Goal: Find contact information: Find contact information

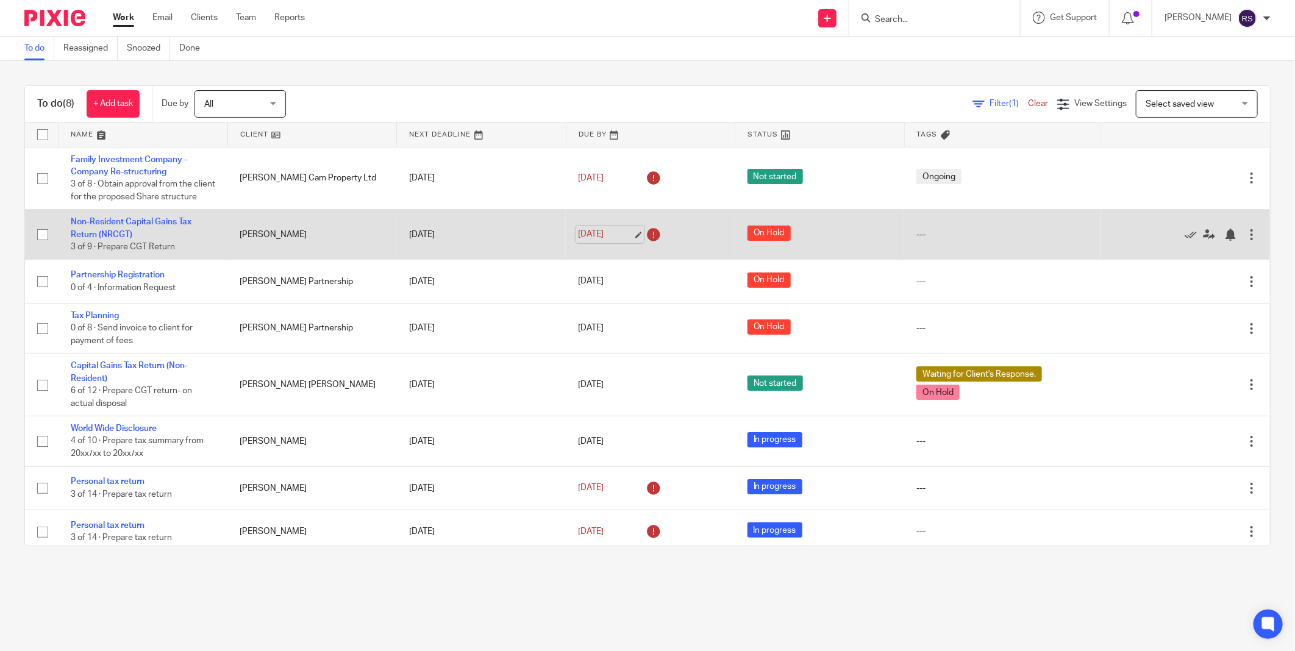
click at [626, 241] on link "31 Aug 2025" at bounding box center [605, 234] width 55 height 13
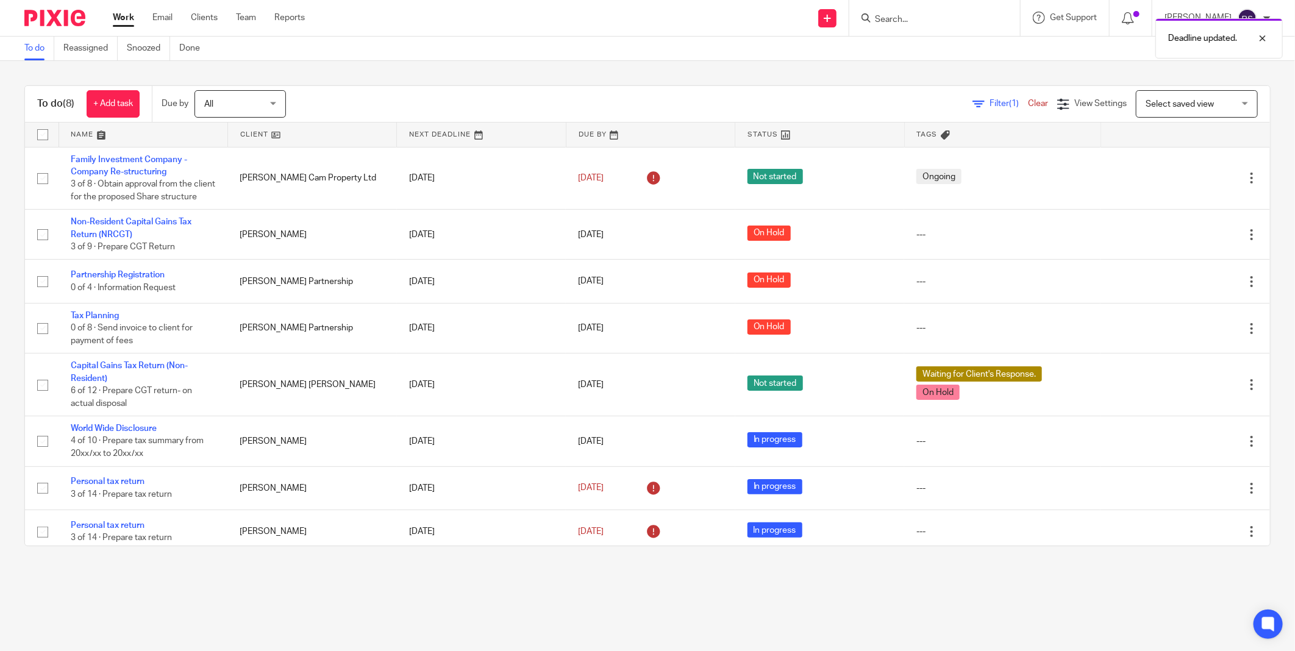
click at [467, 594] on main "To do Reassigned Snoozed Done To do (8) + Add task Due by All All Today Tomorro…" at bounding box center [647, 325] width 1295 height 651
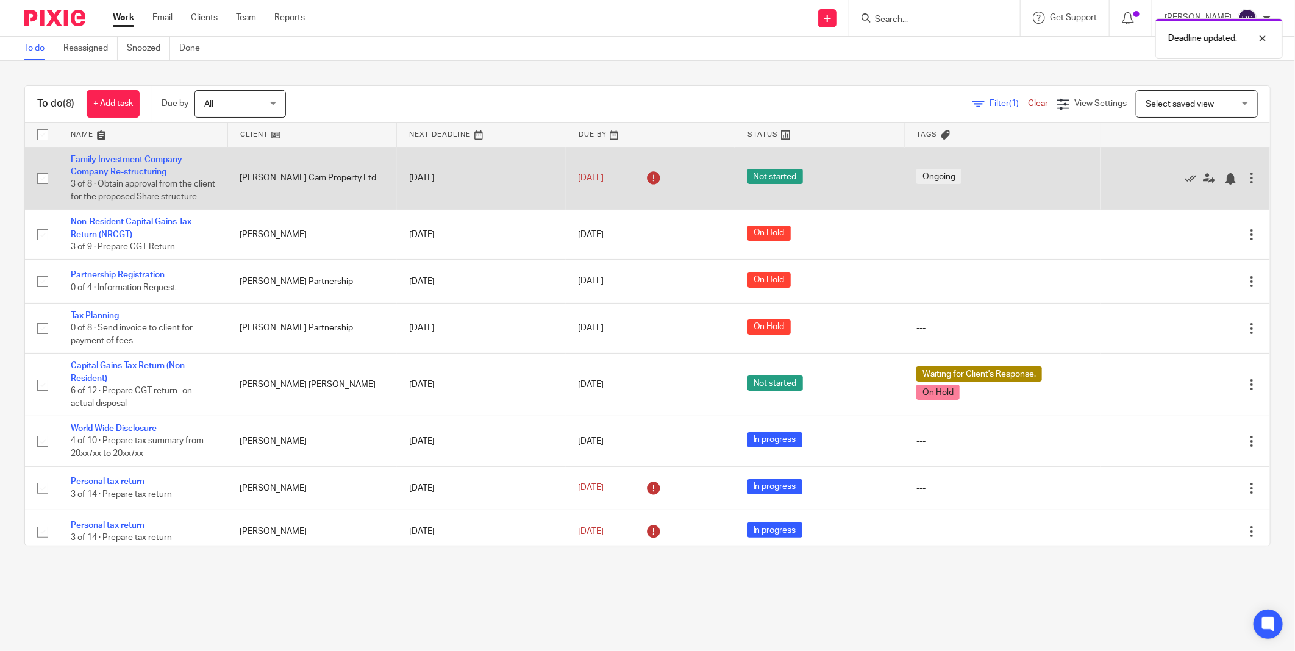
click at [644, 186] on icon at bounding box center [654, 178] width 20 height 20
click at [623, 185] on link "15 Aug 2025" at bounding box center [605, 178] width 55 height 13
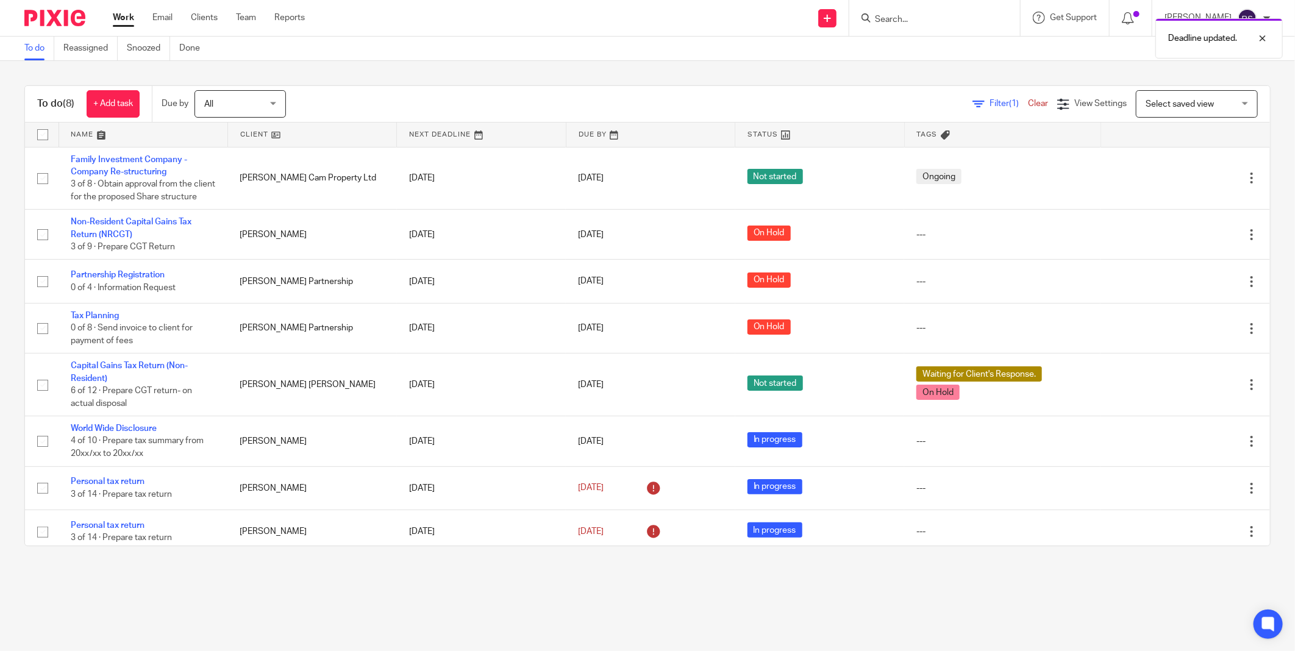
click at [501, 578] on main "To do Reassigned Snoozed Done To do (8) + Add task Due by All All Today Tomorro…" at bounding box center [647, 325] width 1295 height 651
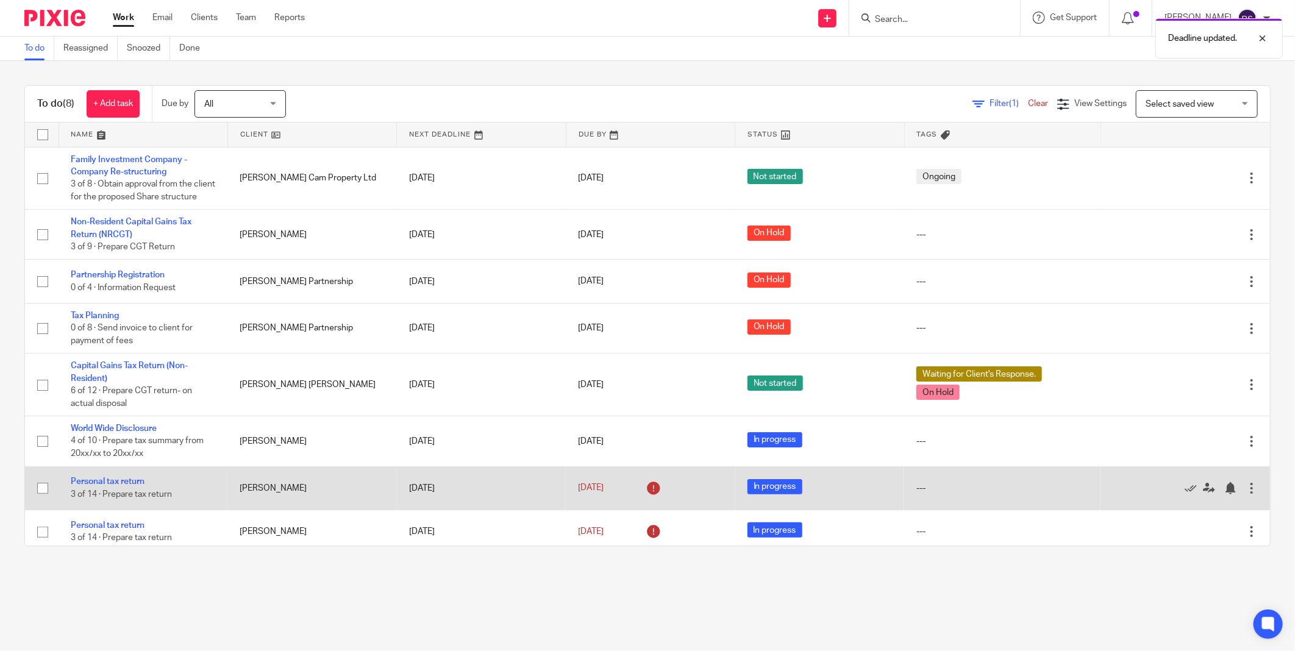
scroll to position [23, 0]
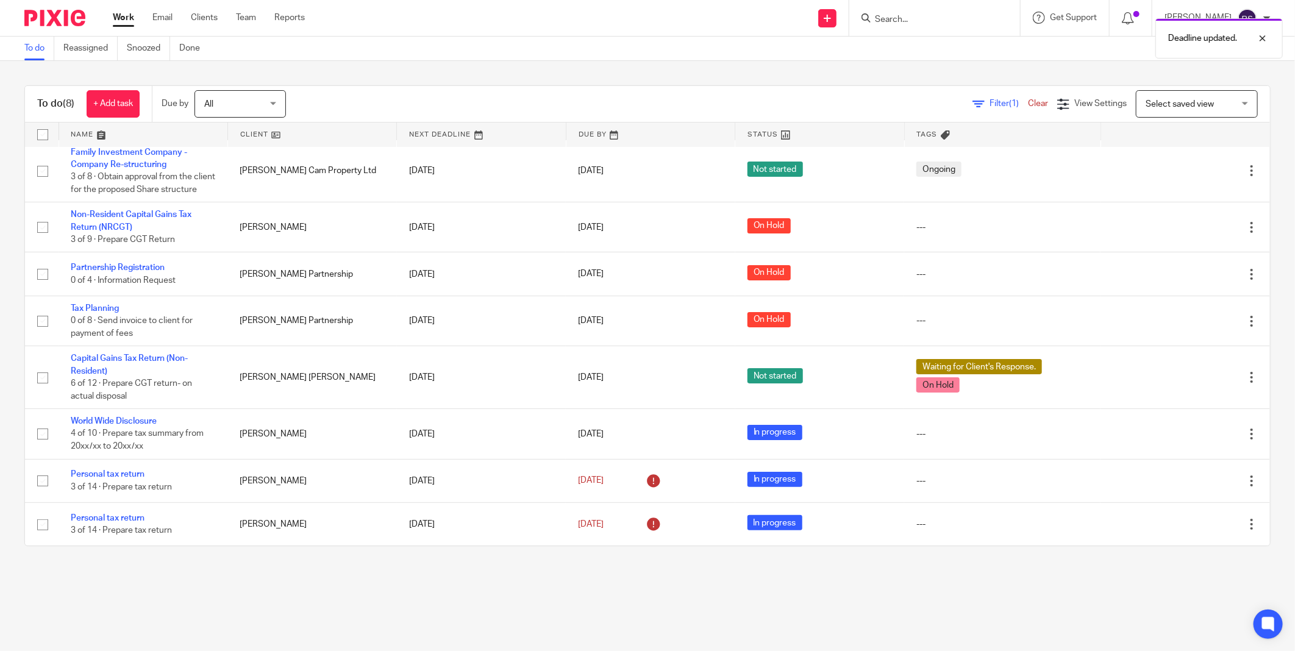
click at [367, 615] on main "To do Reassigned Snoozed Done To do (8) + Add task Due by All All Today Tomorro…" at bounding box center [647, 325] width 1295 height 651
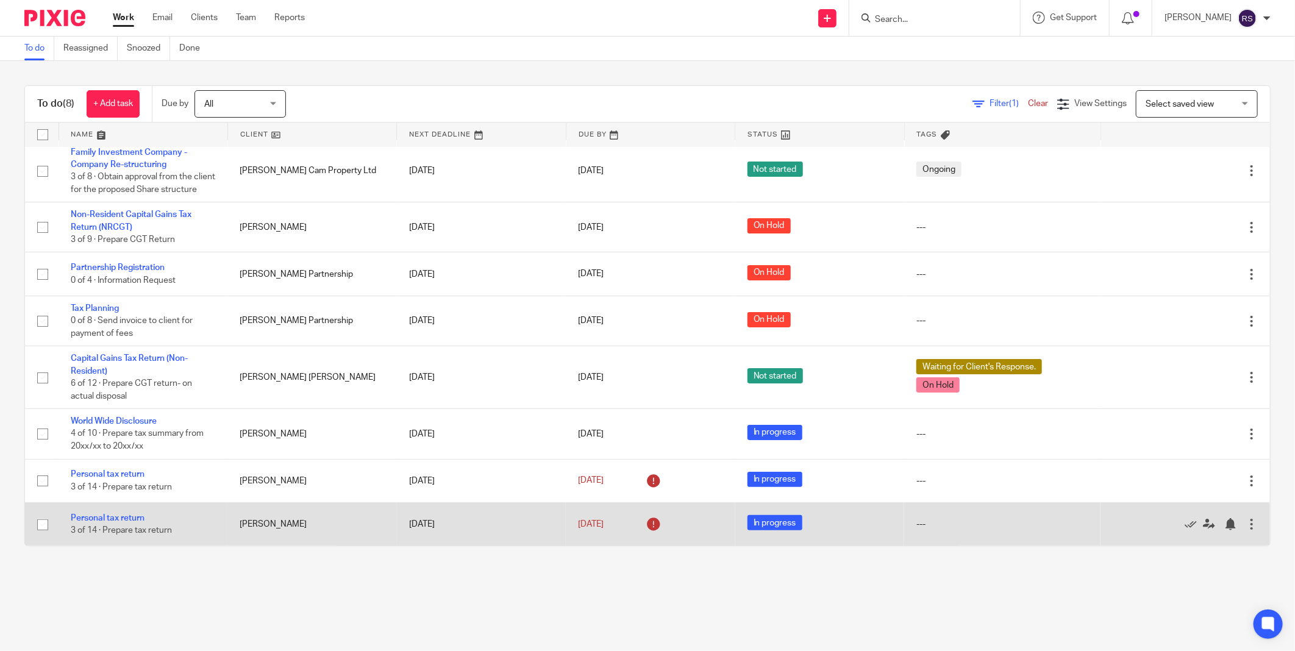
drag, startPoint x: 493, startPoint y: 620, endPoint x: 643, endPoint y: 533, distance: 174.1
click at [493, 620] on main "To do Reassigned Snoozed Done To do (8) + Add task Due by All All Today Tomorro…" at bounding box center [647, 325] width 1295 height 651
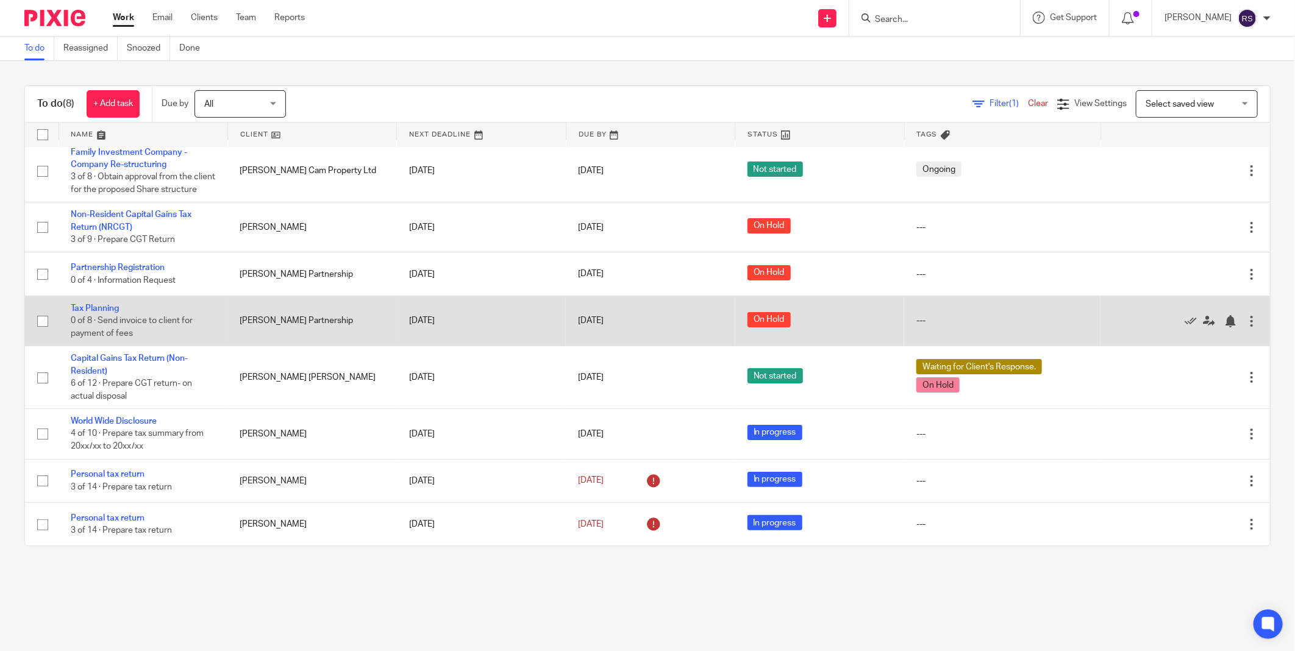
scroll to position [0, 0]
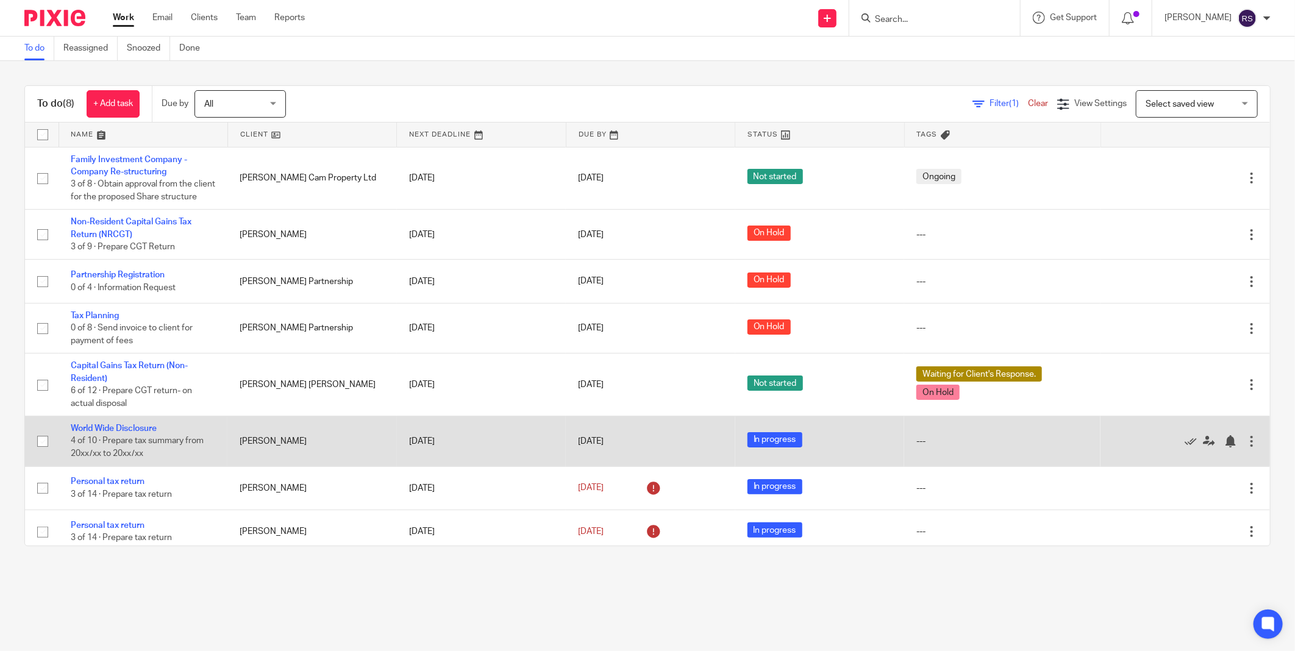
drag, startPoint x: 88, startPoint y: 294, endPoint x: 623, endPoint y: 467, distance: 561.6
click at [943, 610] on main "To do Reassigned Snoozed Done To do (8) + Add task Due by All All Today Tomorro…" at bounding box center [647, 325] width 1295 height 651
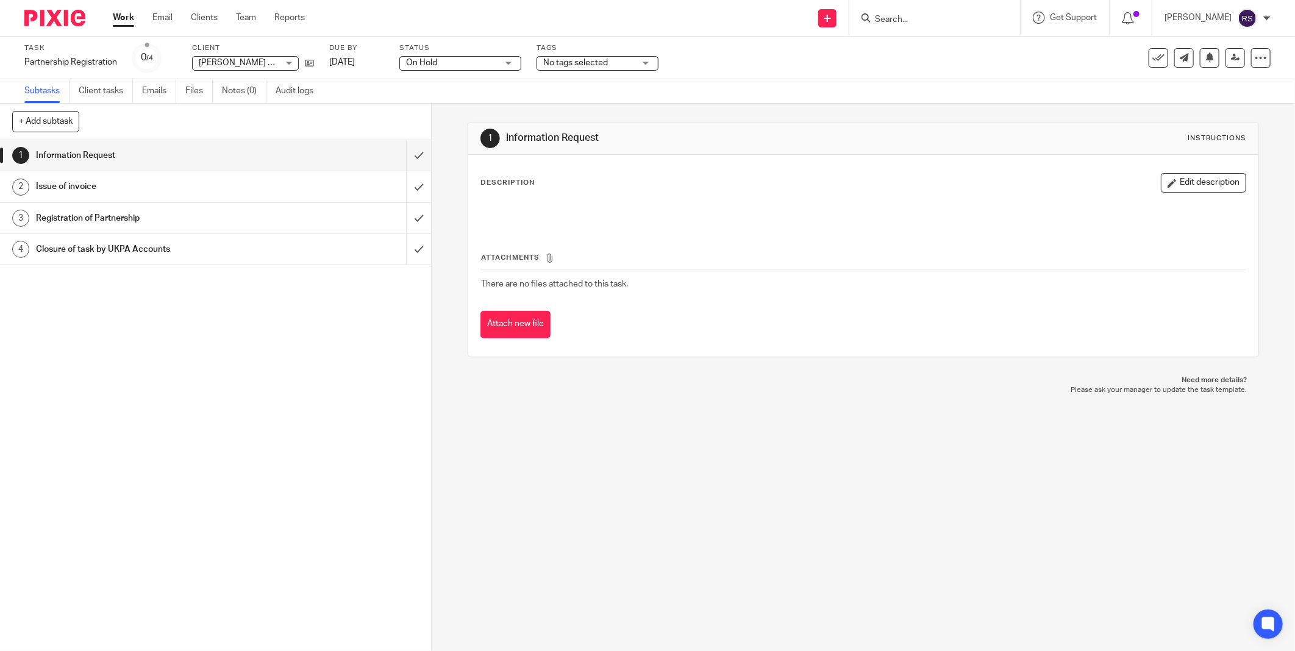
click at [249, 483] on div "1 Information Request 2 Issue of invoice 3 Registration of Partnership 4 Closur…" at bounding box center [215, 395] width 431 height 511
click at [959, 18] on input "Search" at bounding box center [929, 20] width 110 height 11
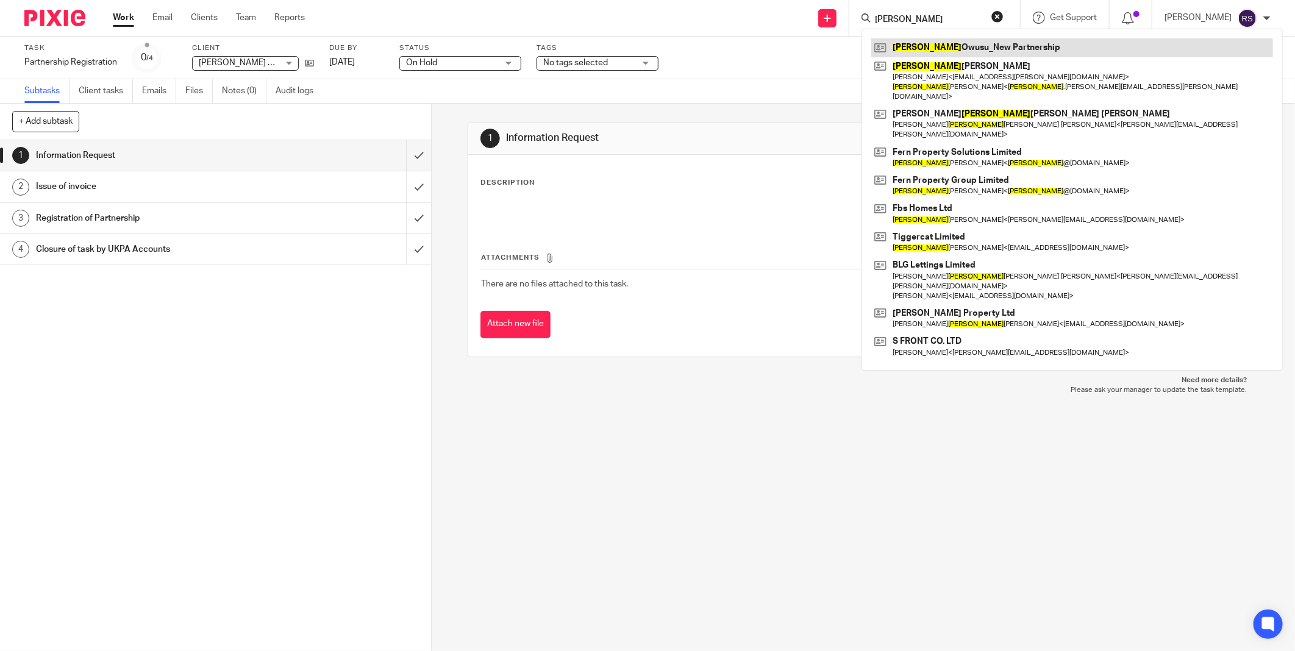
type input "[PERSON_NAME]"
click at [962, 52] on link at bounding box center [1073, 47] width 402 height 18
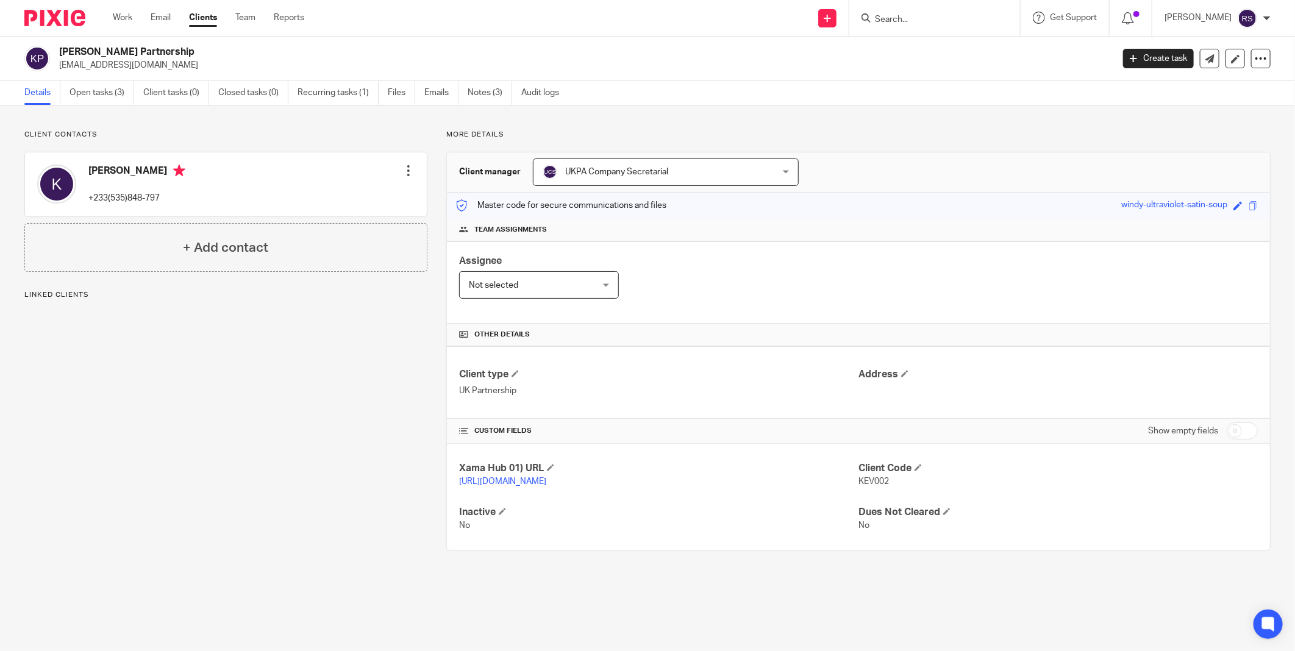
click at [742, 309] on div "Assignee Not selected Not selected Not selected Aarshika Awale Aayush Niraula A…" at bounding box center [858, 283] width 823 height 82
drag, startPoint x: 163, startPoint y: 71, endPoint x: 53, endPoint y: 71, distance: 109.8
click at [53, 71] on div "Kevin Owusu_New Partnership kvnowusu10@gmail.com Create task Update from Compan…" at bounding box center [647, 59] width 1295 height 45
click at [238, 23] on link "Team" at bounding box center [245, 18] width 20 height 12
drag, startPoint x: 171, startPoint y: 198, endPoint x: 84, endPoint y: 201, distance: 87.3
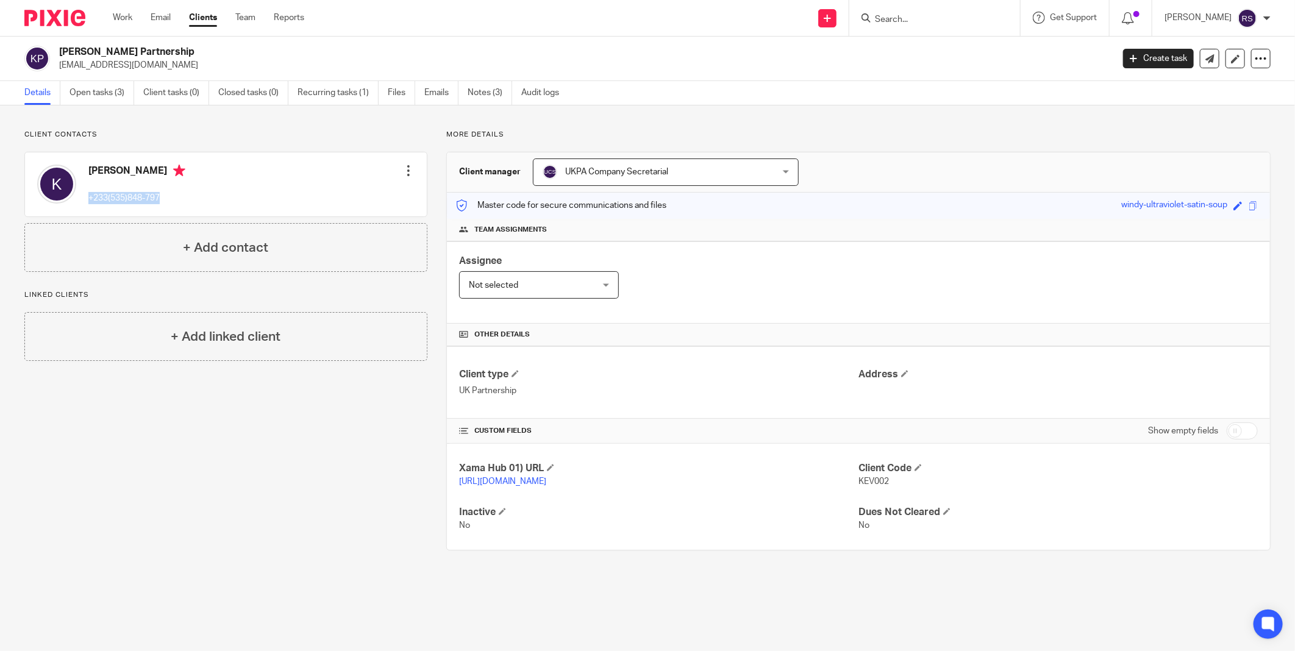
click at [84, 201] on div "Kevin +233(535)848-797 Edit contact Create client from contact Export data Dele…" at bounding box center [226, 184] width 402 height 64
copy p "+233(535)848-797"
drag, startPoint x: 223, startPoint y: 431, endPoint x: 273, endPoint y: 383, distance: 69.0
click at [223, 431] on div "Client contacts Kevin +233(535)848-797 Edit contact Create client from contact …" at bounding box center [216, 340] width 422 height 421
click at [130, 435] on div "Client contacts Kevin +233(535)848-797 Edit contact Create client from contact …" at bounding box center [216, 340] width 422 height 421
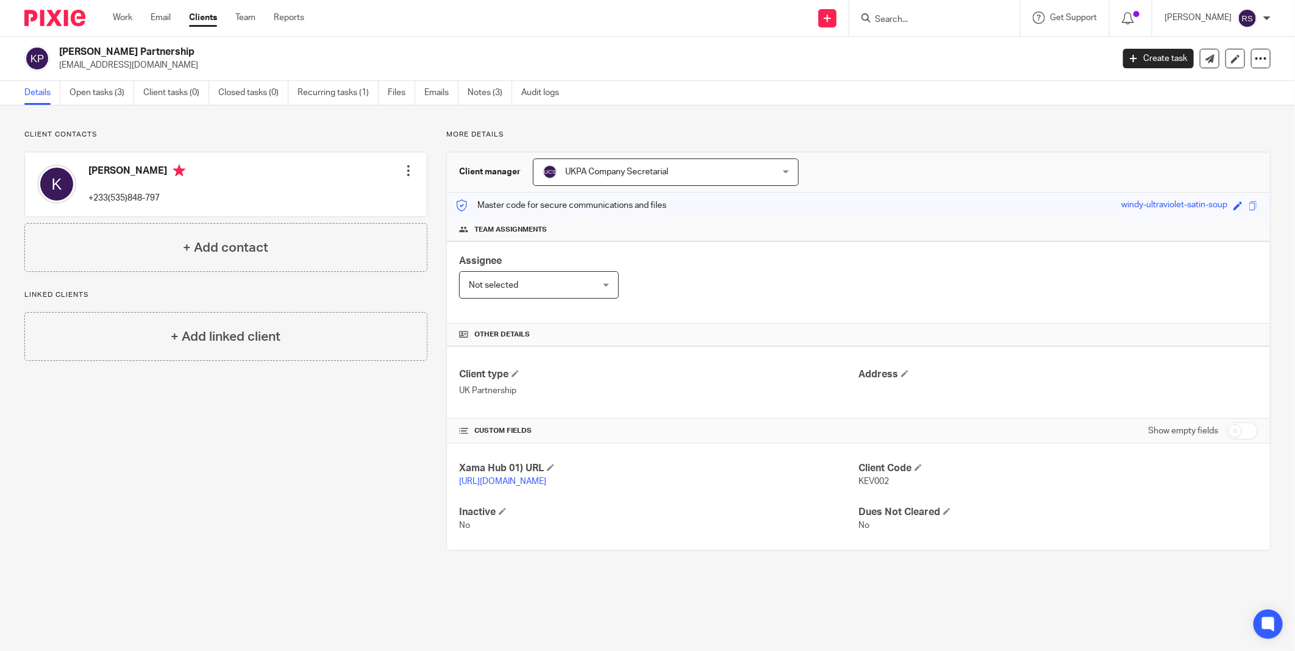
drag, startPoint x: 162, startPoint y: 62, endPoint x: 59, endPoint y: 67, distance: 103.2
click at [59, 67] on p "kvnowusu10@gmail.com" at bounding box center [582, 65] width 1046 height 12
copy p "kvnowusu10@gmail.com"
